Goal: Task Accomplishment & Management: Use online tool/utility

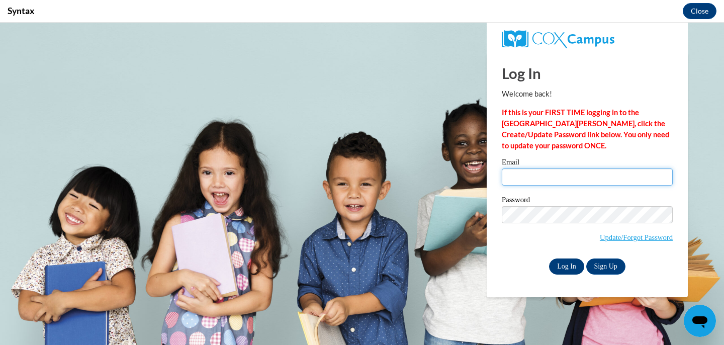
type input "Jhussai1@students.kennesaw.edu"
click at [568, 268] on input "Log In" at bounding box center [566, 266] width 35 height 16
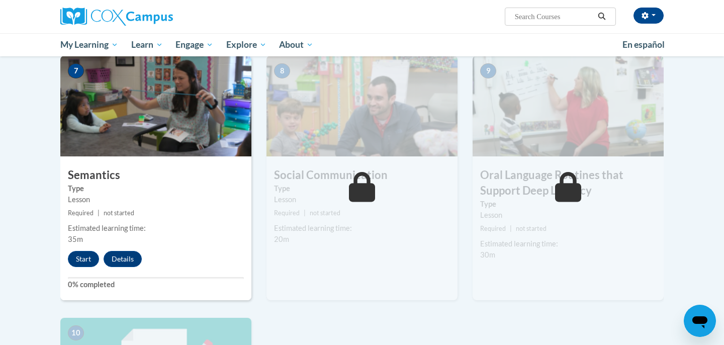
scroll to position [875, 0]
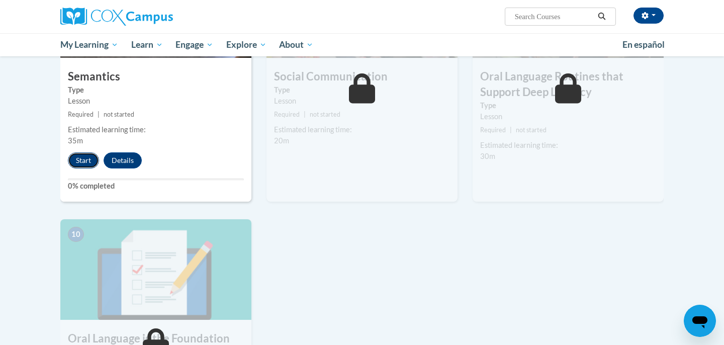
click at [87, 160] on button "Start" at bounding box center [83, 160] width 31 height 16
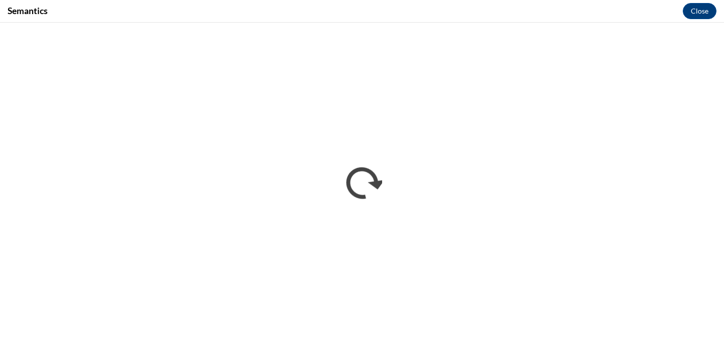
scroll to position [0, 0]
click at [688, 15] on button "Close" at bounding box center [700, 11] width 34 height 16
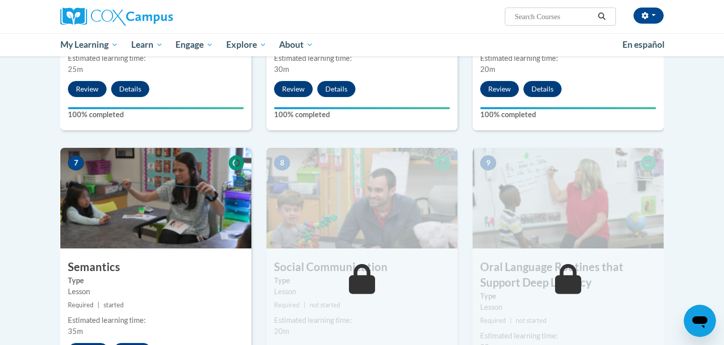
scroll to position [739, 0]
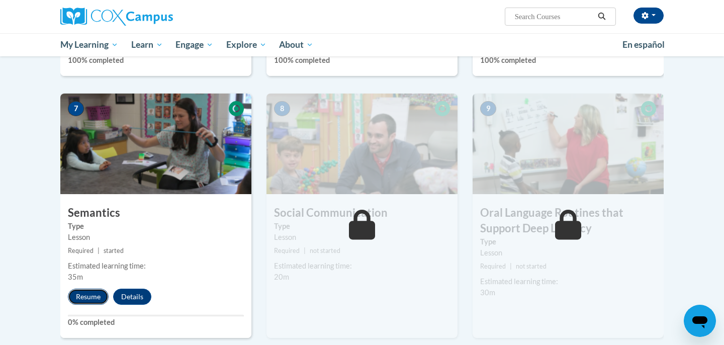
click at [100, 296] on button "Resume" at bounding box center [88, 296] width 41 height 16
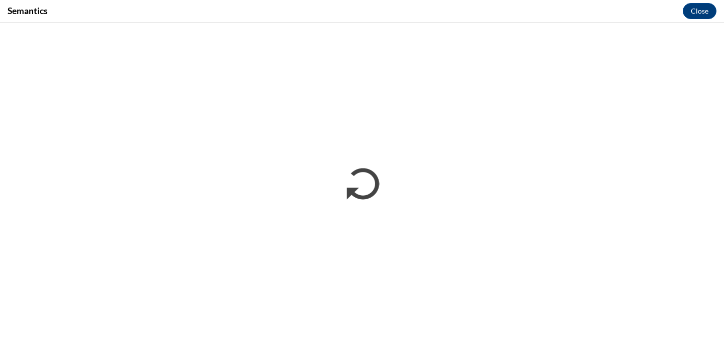
scroll to position [0, 0]
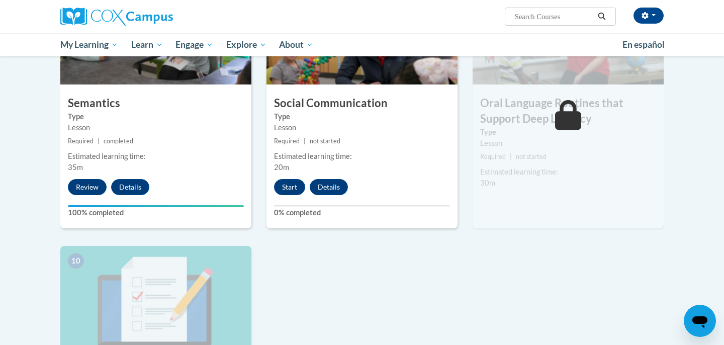
scroll to position [849, 0]
click at [291, 183] on button "Start" at bounding box center [289, 186] width 31 height 16
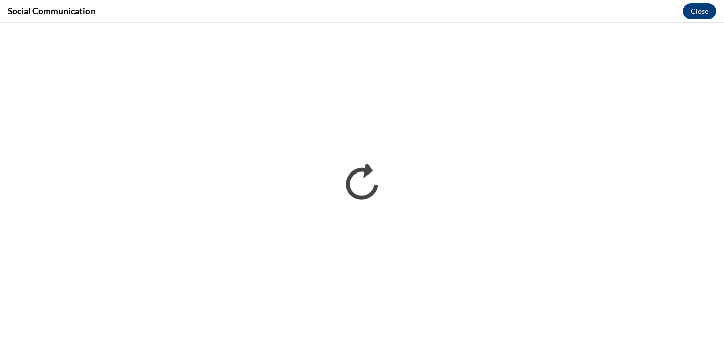
scroll to position [0, 0]
